Goal: Browse casually

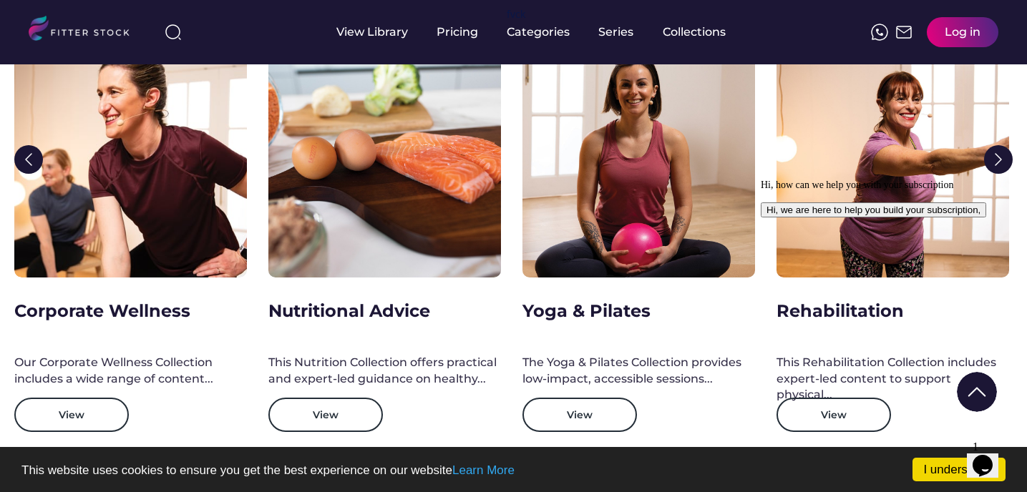
scroll to position [2255, 0]
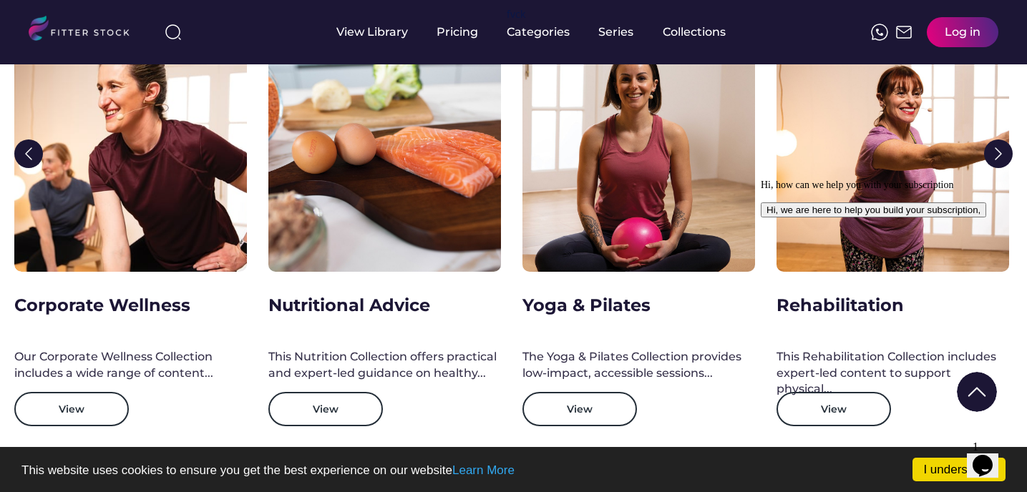
click at [1000, 160] on img at bounding box center [998, 154] width 29 height 29
click at [997, 160] on img at bounding box center [998, 154] width 29 height 29
click at [761, 180] on icon "Chat attention grabber" at bounding box center [761, 180] width 0 height 0
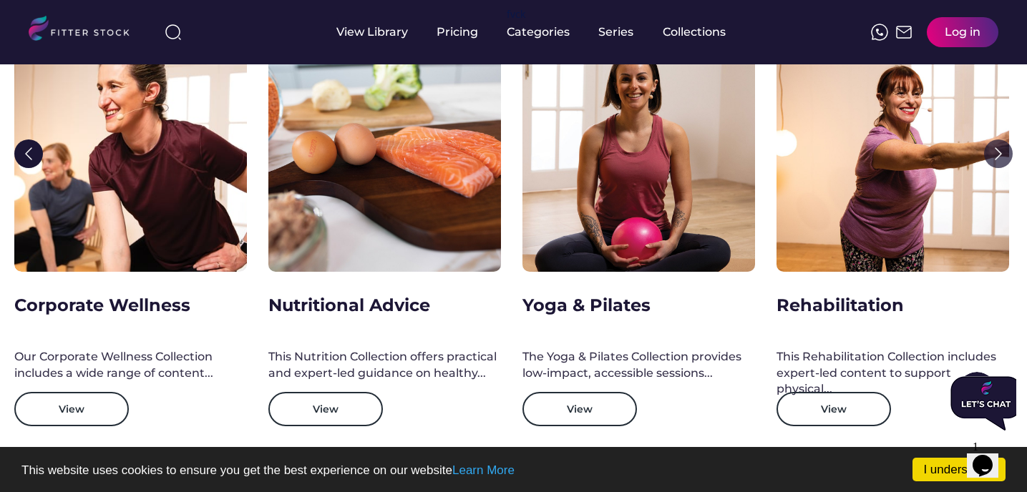
click at [1005, 150] on img at bounding box center [998, 154] width 29 height 29
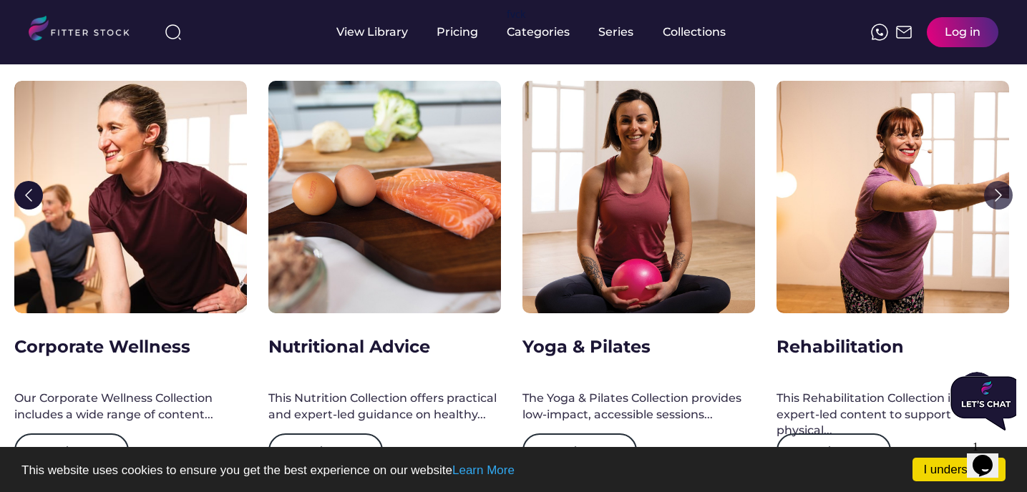
click at [998, 197] on img at bounding box center [998, 195] width 29 height 29
click at [30, 193] on img at bounding box center [28, 195] width 29 height 29
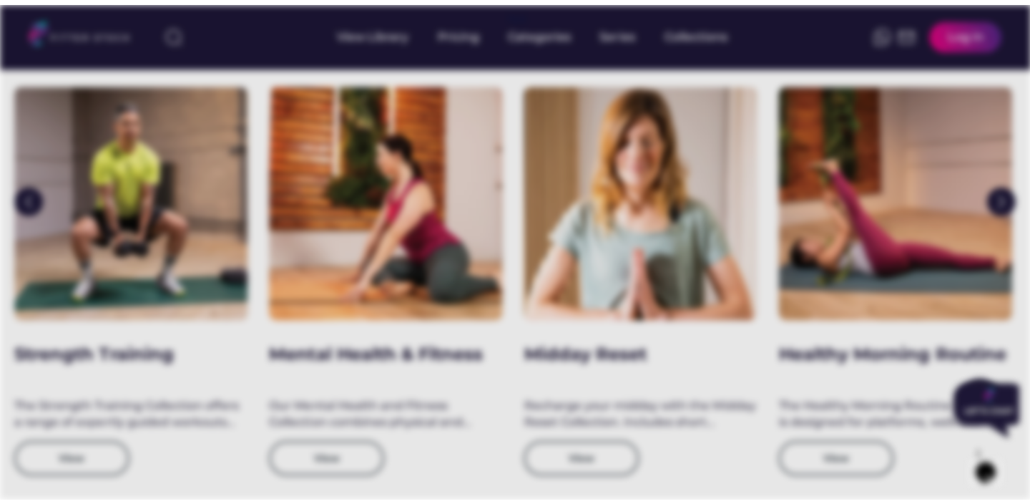
scroll to position [2237, 0]
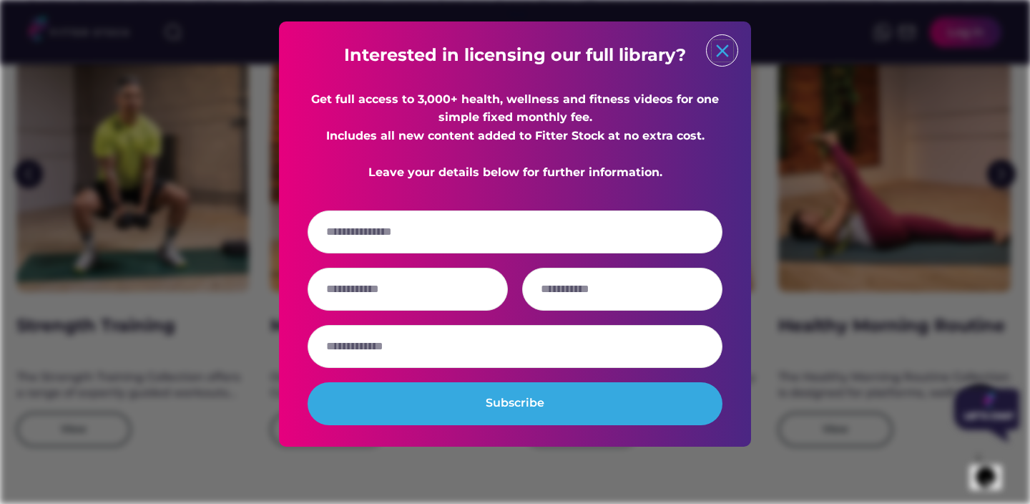
click at [721, 50] on text "close" at bounding box center [722, 50] width 21 height 21
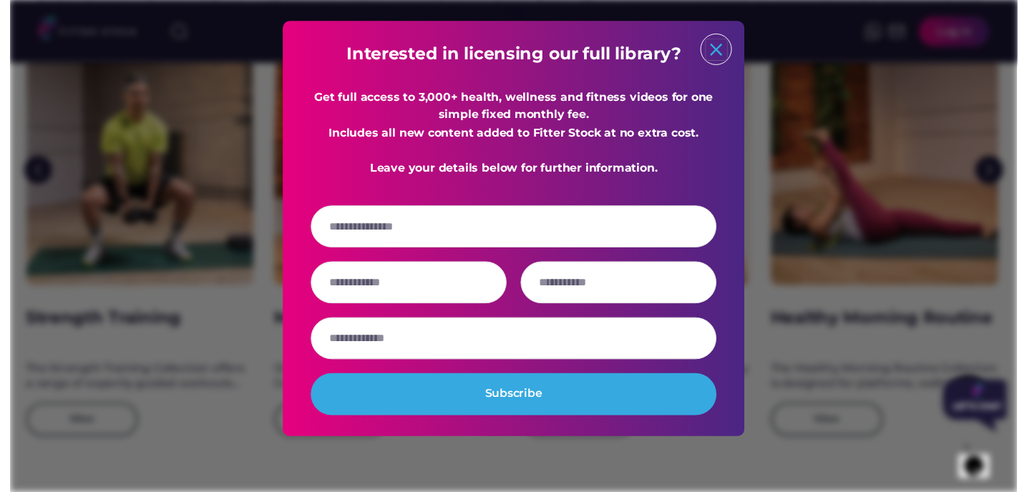
scroll to position [2235, 0]
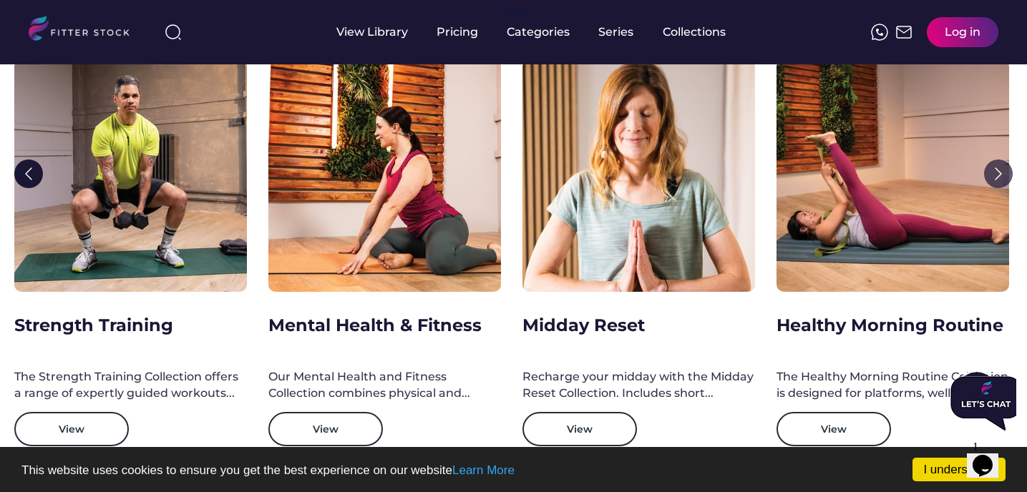
click at [1002, 178] on img at bounding box center [998, 174] width 29 height 29
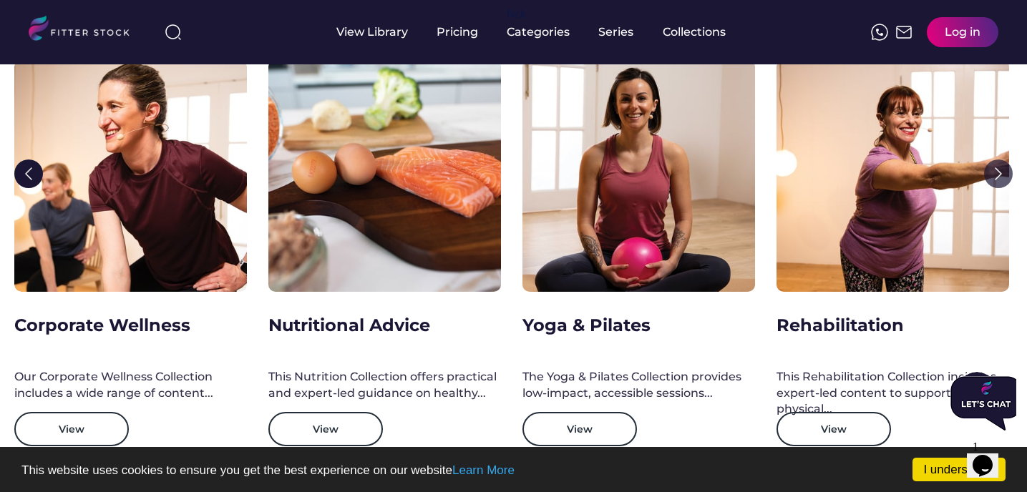
click at [1002, 178] on img at bounding box center [998, 174] width 29 height 29
